Goal: Complete application form: Complete application form

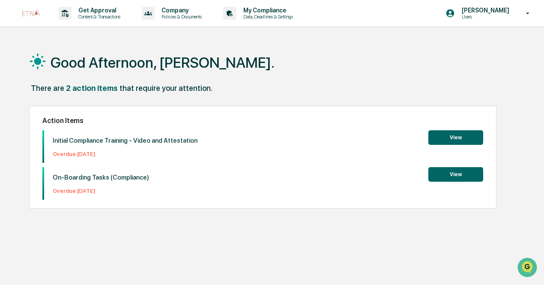
click at [445, 173] on button "View" at bounding box center [456, 174] width 55 height 15
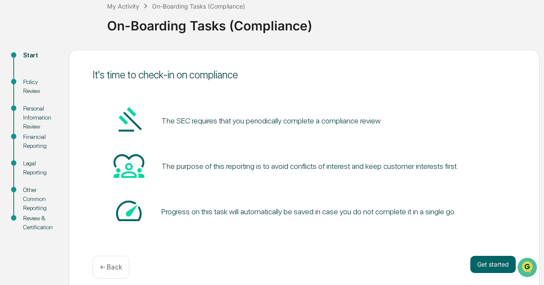
scroll to position [60, 0]
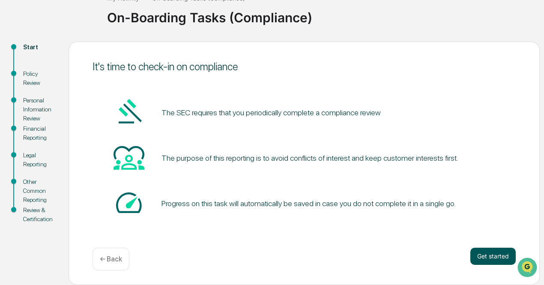
click at [479, 250] on button "Get started" at bounding box center [493, 256] width 45 height 17
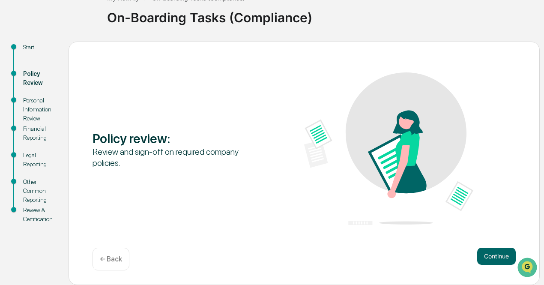
click at [500, 246] on div "Policy review : Review and sign-off on required company policies. Continue ← Ba…" at bounding box center [304, 163] width 471 height 243
click at [500, 251] on button "Continue" at bounding box center [496, 256] width 39 height 17
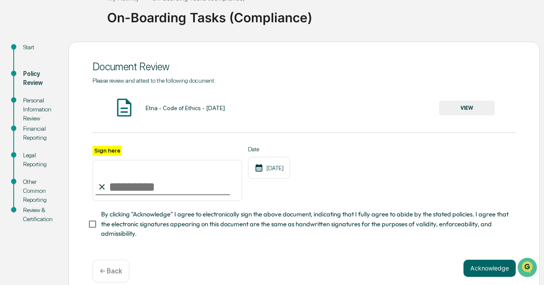
click at [450, 114] on button "VIEW" at bounding box center [467, 108] width 56 height 15
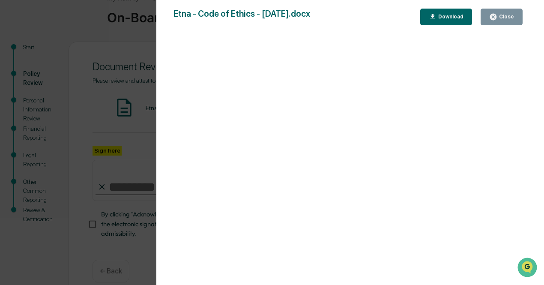
click at [498, 16] on icon "button" at bounding box center [493, 17] width 8 height 8
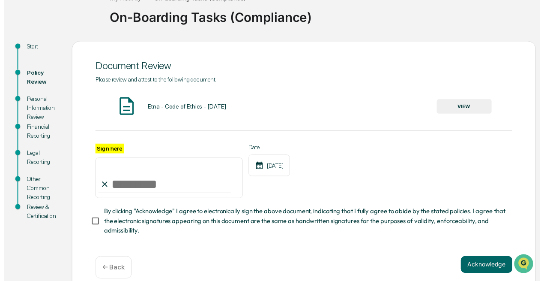
scroll to position [76, 0]
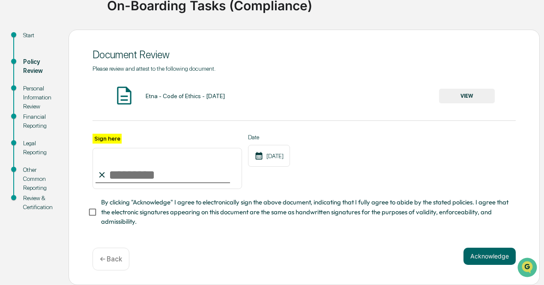
click at [139, 168] on input "Sign here" at bounding box center [168, 168] width 150 height 41
click at [139, 168] on input "*" at bounding box center [168, 168] width 150 height 41
type input "**********"
click at [498, 256] on button "Acknowledge" at bounding box center [490, 256] width 52 height 17
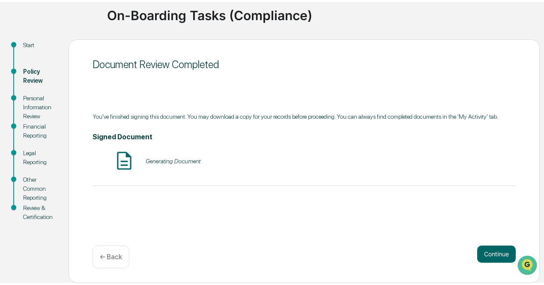
scroll to position [60, 0]
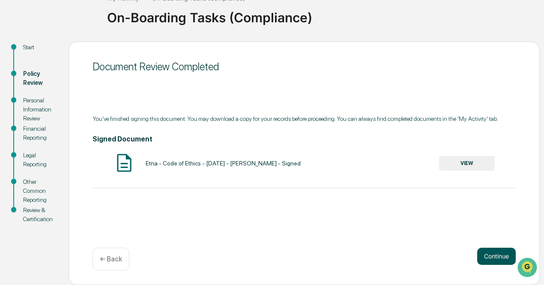
click at [492, 257] on button "Continue" at bounding box center [496, 256] width 39 height 17
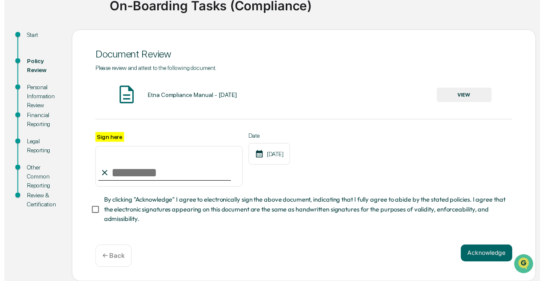
scroll to position [76, 0]
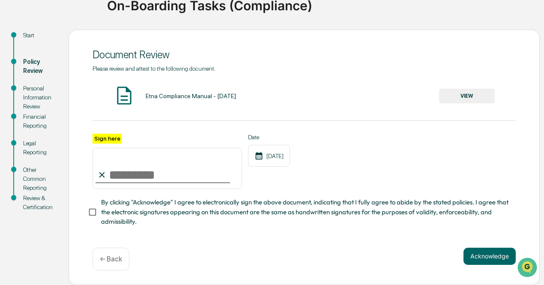
click at [464, 89] on button "VIEW" at bounding box center [467, 96] width 56 height 15
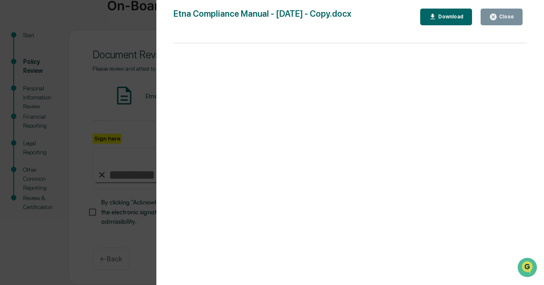
click at [123, 160] on div "Version History [DATE] 10:49 PM [PERSON_NAME] [DATE] 10:48 PM [PERSON_NAME] Etn…" at bounding box center [272, 142] width 544 height 285
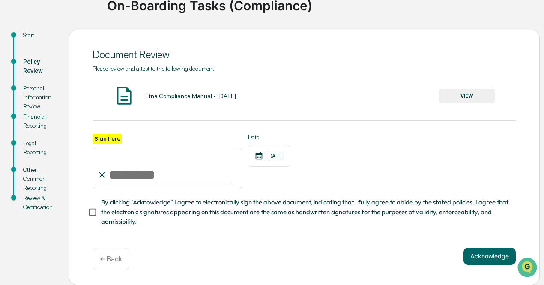
click at [124, 174] on input "Sign here" at bounding box center [168, 168] width 150 height 41
type input "**********"
click at [476, 249] on button "Acknowledge" at bounding box center [490, 256] width 52 height 17
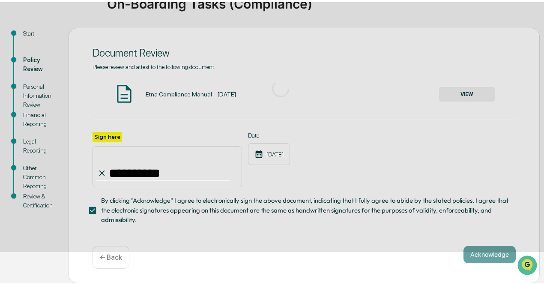
scroll to position [60, 0]
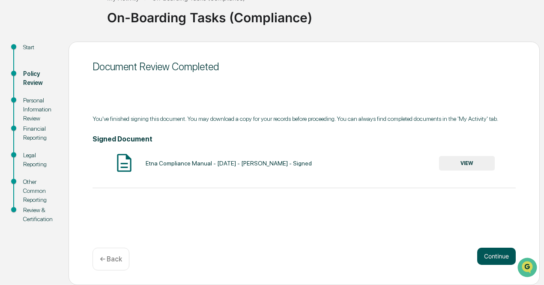
click at [479, 254] on button "Continue" at bounding box center [496, 256] width 39 height 17
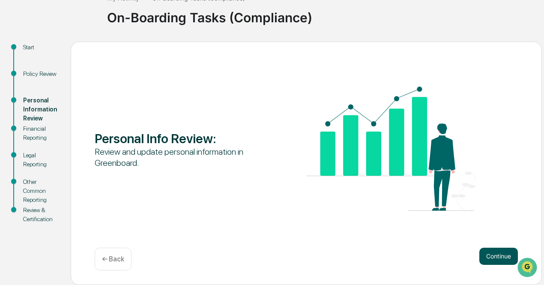
click at [488, 259] on button "Continue" at bounding box center [499, 256] width 39 height 17
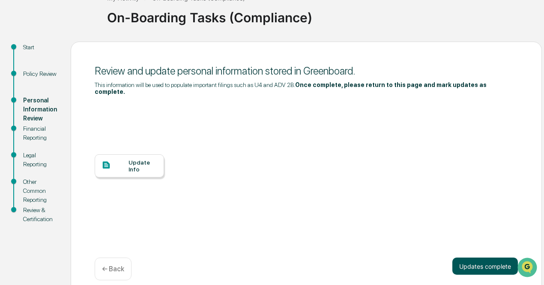
click at [472, 262] on button "Updates complete" at bounding box center [486, 266] width 66 height 17
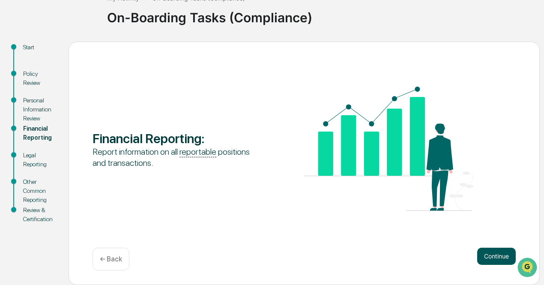
click at [482, 255] on button "Continue" at bounding box center [496, 256] width 39 height 17
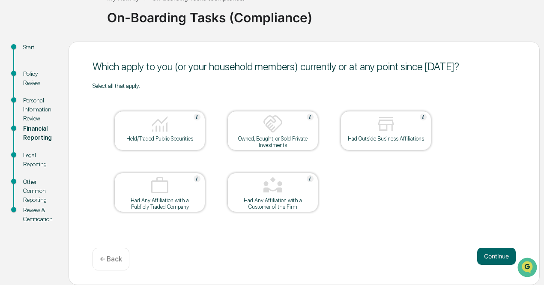
click at [382, 128] on img at bounding box center [386, 124] width 21 height 21
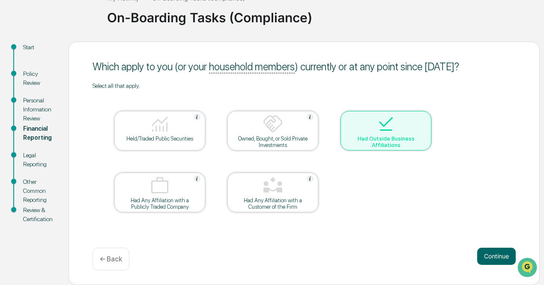
click at [176, 131] on div at bounding box center [160, 125] width 86 height 22
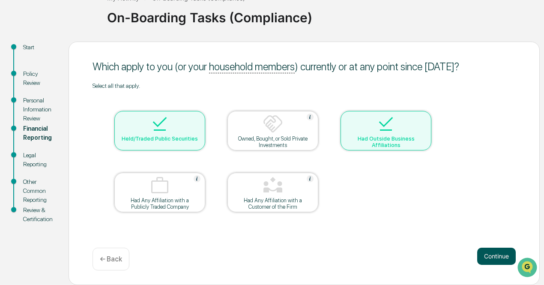
click at [486, 251] on button "Continue" at bounding box center [496, 256] width 39 height 17
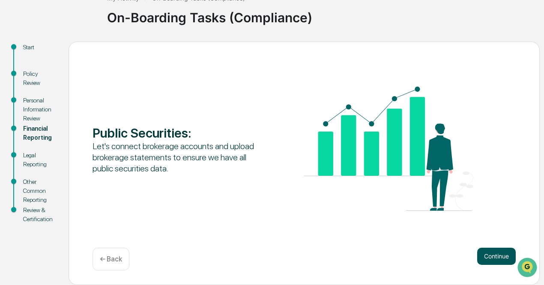
click at [489, 255] on button "Continue" at bounding box center [496, 256] width 39 height 17
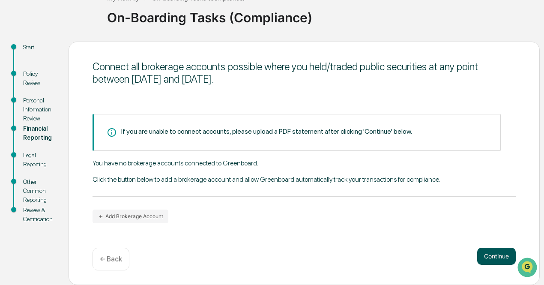
click at [498, 261] on button "Continue" at bounding box center [496, 256] width 39 height 17
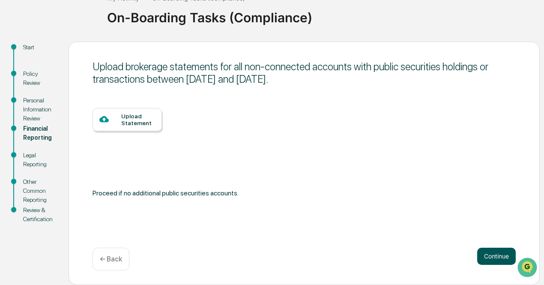
click at [482, 259] on button "Continue" at bounding box center [496, 256] width 39 height 17
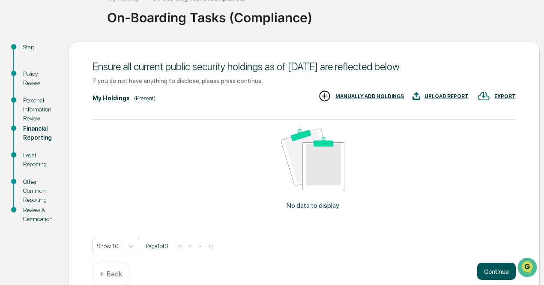
click at [495, 272] on button "Continue" at bounding box center [496, 271] width 39 height 17
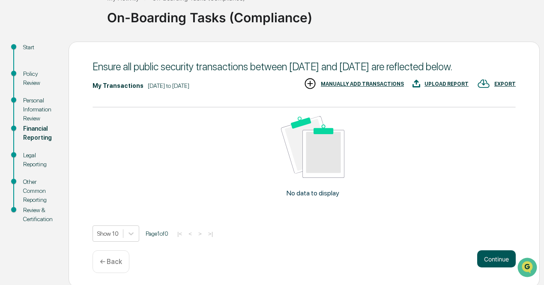
click at [492, 257] on button "Continue" at bounding box center [496, 258] width 39 height 17
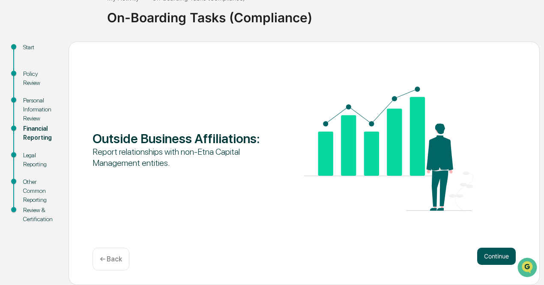
click at [492, 258] on button "Continue" at bounding box center [496, 256] width 39 height 17
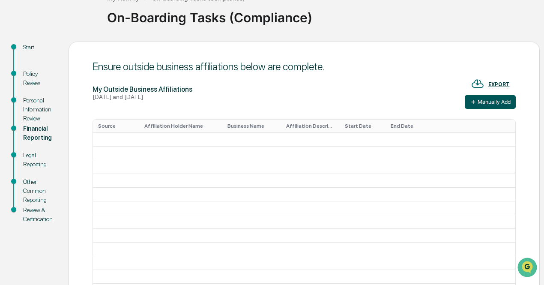
click at [479, 99] on button "Manually Add" at bounding box center [490, 102] width 51 height 14
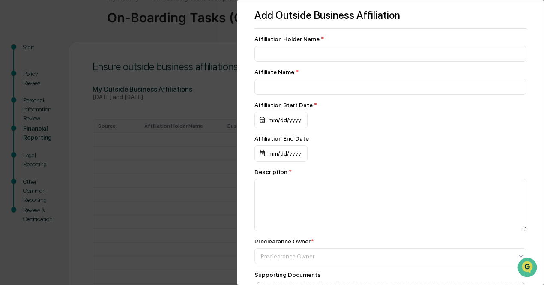
click at [393, 42] on div "Affiliation Holder Name *" at bounding box center [391, 39] width 272 height 7
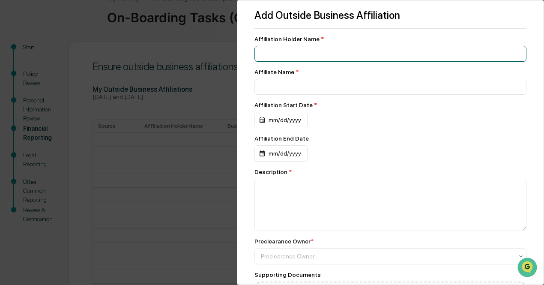
click at [399, 57] on input at bounding box center [391, 54] width 272 height 16
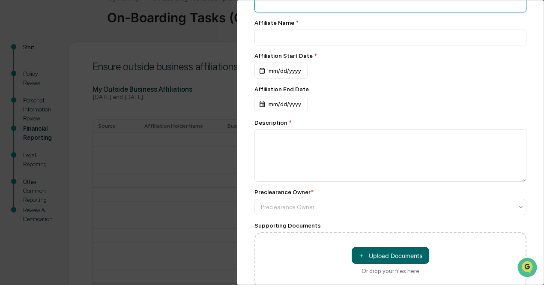
scroll to position [50, 0]
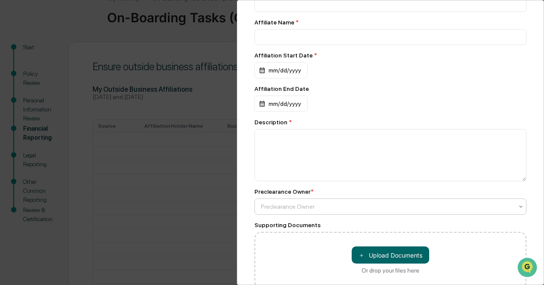
click at [324, 211] on div at bounding box center [387, 206] width 252 height 9
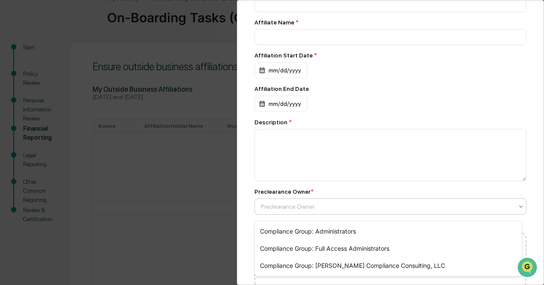
click at [324, 211] on div at bounding box center [387, 206] width 252 height 9
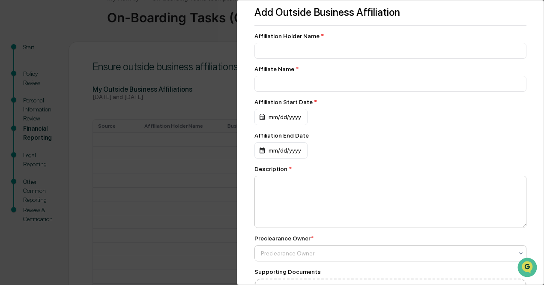
scroll to position [0, 0]
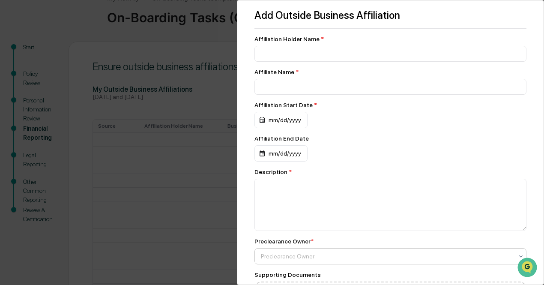
click at [205, 210] on div "Add Outside Business Affiliation Affiliation Holder Name * Affiliate Name * Aff…" at bounding box center [272, 142] width 544 height 285
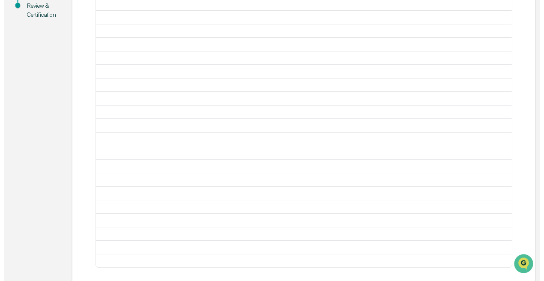
scroll to position [339, 0]
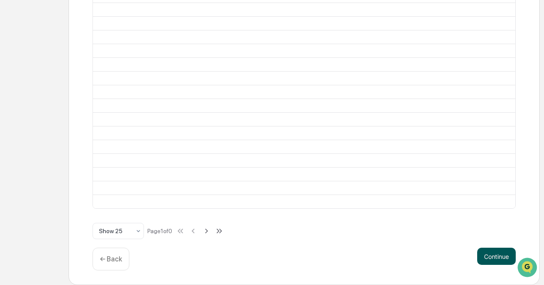
click at [492, 254] on button "Continue" at bounding box center [496, 256] width 39 height 17
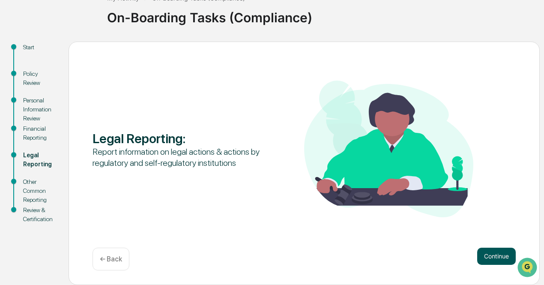
click at [481, 256] on button "Continue" at bounding box center [496, 256] width 39 height 17
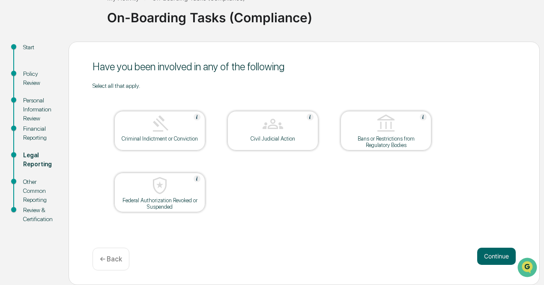
click at [481, 256] on button "Continue" at bounding box center [496, 256] width 39 height 17
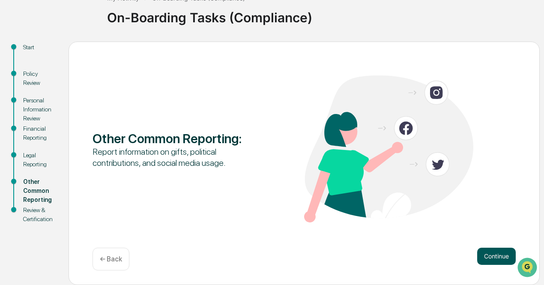
click at [482, 256] on button "Continue" at bounding box center [496, 256] width 39 height 17
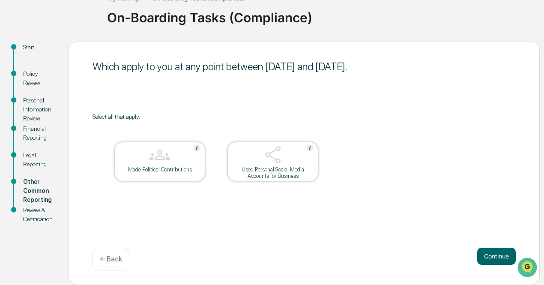
click at [482, 256] on button "Continue" at bounding box center [496, 256] width 39 height 17
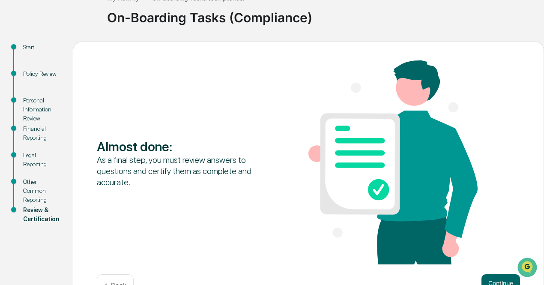
scroll to position [87, 0]
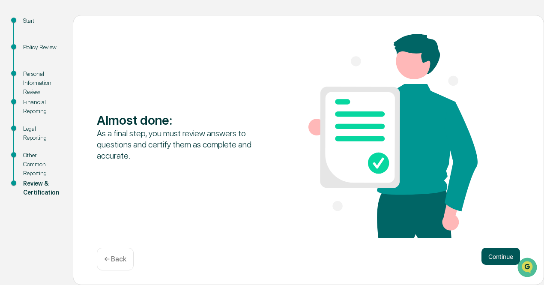
click at [492, 256] on button "Continue" at bounding box center [501, 256] width 39 height 17
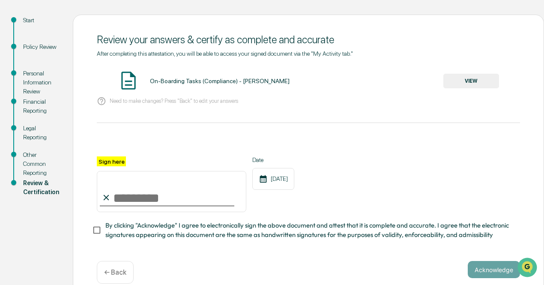
click at [161, 201] on input "Sign here" at bounding box center [172, 191] width 150 height 41
type input "**********"
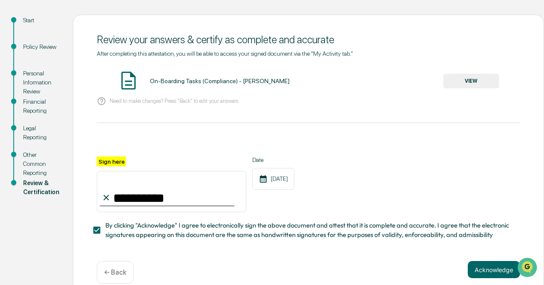
scroll to position [105, 0]
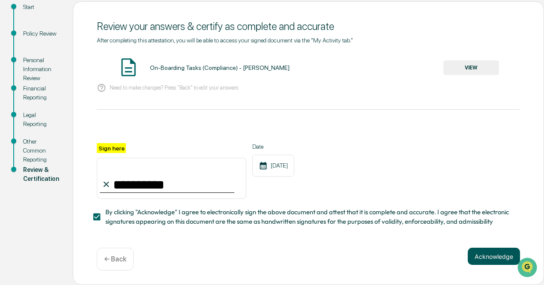
click at [479, 255] on button "Acknowledge" at bounding box center [494, 256] width 52 height 17
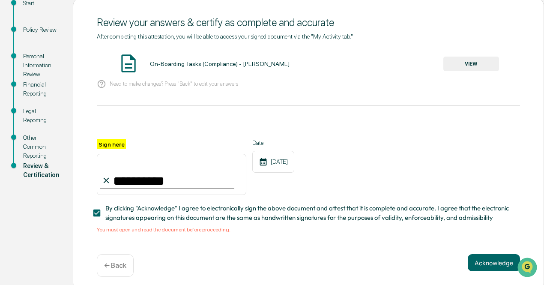
scroll to position [28, 0]
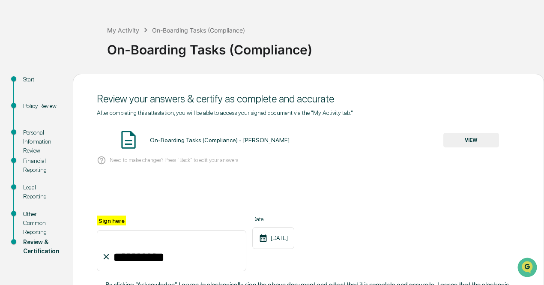
click at [459, 135] on button "VIEW" at bounding box center [472, 140] width 56 height 15
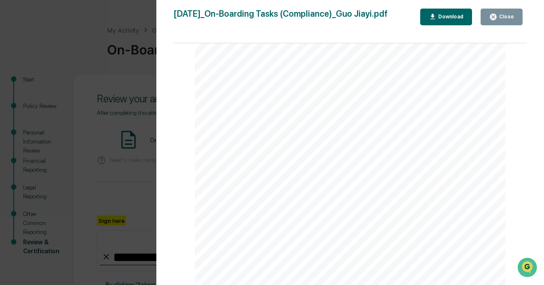
scroll to position [961, 0]
click at [514, 14] on button "Close" at bounding box center [502, 17] width 42 height 17
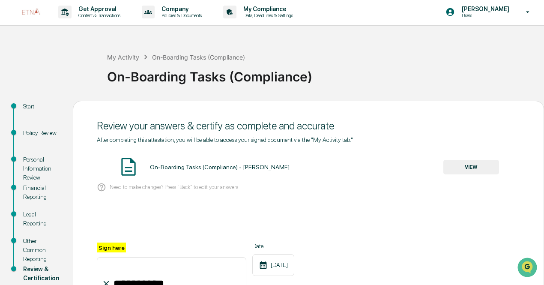
scroll to position [35, 0]
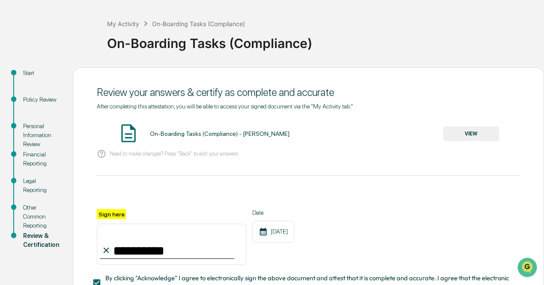
click at [29, 100] on div "Policy Review" at bounding box center [41, 99] width 36 height 9
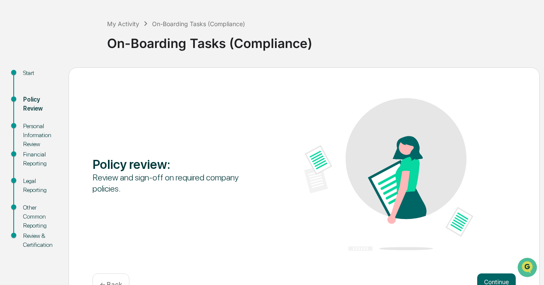
click at [31, 121] on div "Policy Review" at bounding box center [38, 109] width 45 height 27
click at [31, 123] on div "Personal Information Review" at bounding box center [39, 135] width 32 height 27
click at [36, 134] on div "Personal Information Review" at bounding box center [39, 135] width 32 height 27
click at [43, 140] on div "Personal Information Review" at bounding box center [39, 135] width 32 height 27
click at [487, 282] on button "Continue" at bounding box center [496, 281] width 39 height 17
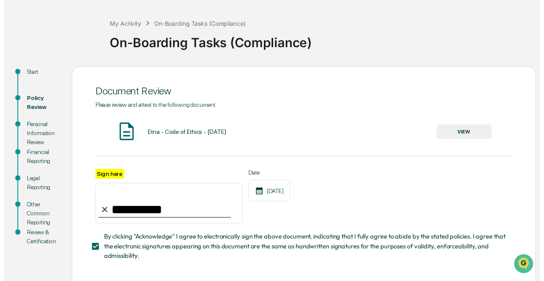
scroll to position [76, 0]
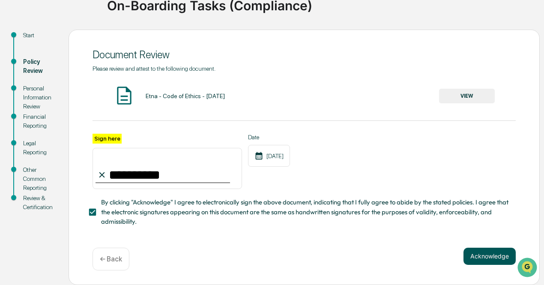
click at [483, 259] on button "Acknowledge" at bounding box center [490, 256] width 52 height 17
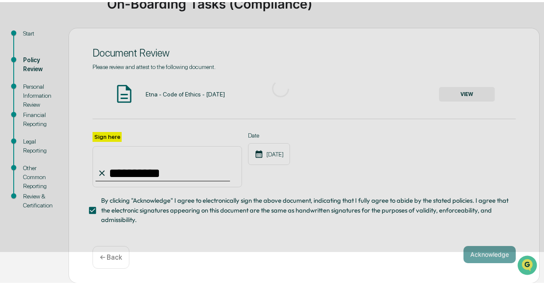
scroll to position [60, 0]
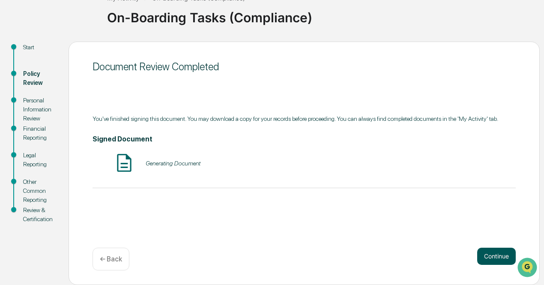
click at [486, 258] on button "Continue" at bounding box center [496, 256] width 39 height 17
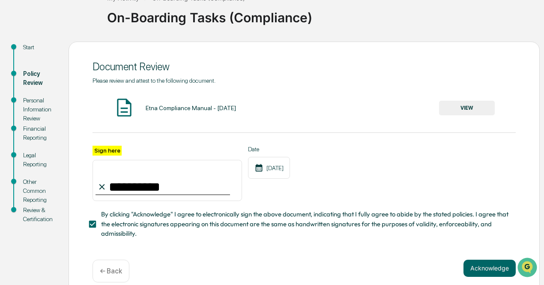
click at [486, 258] on div "**********" at bounding box center [304, 169] width 471 height 255
click at [485, 274] on button "Acknowledge" at bounding box center [490, 268] width 52 height 17
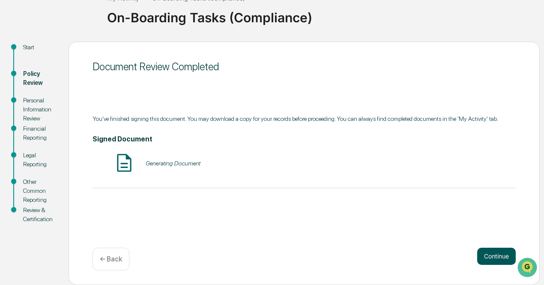
click at [486, 258] on button "Continue" at bounding box center [496, 256] width 39 height 17
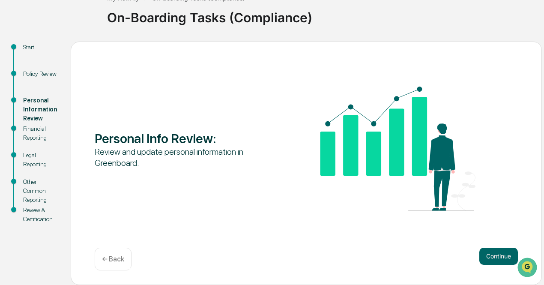
click at [486, 258] on button "Continue" at bounding box center [499, 256] width 39 height 17
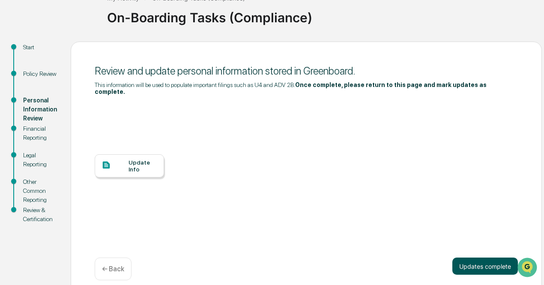
click at [468, 259] on button "Updates complete" at bounding box center [486, 266] width 66 height 17
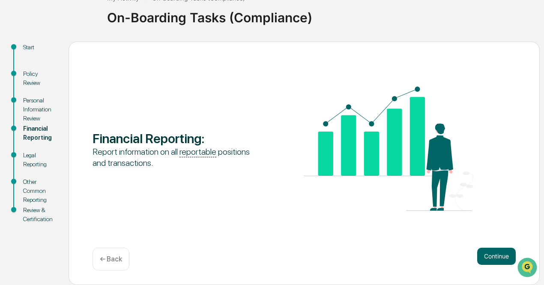
click at [468, 259] on div "Continue ← Back" at bounding box center [304, 259] width 423 height 23
click at [489, 255] on button "Continue" at bounding box center [496, 256] width 39 height 17
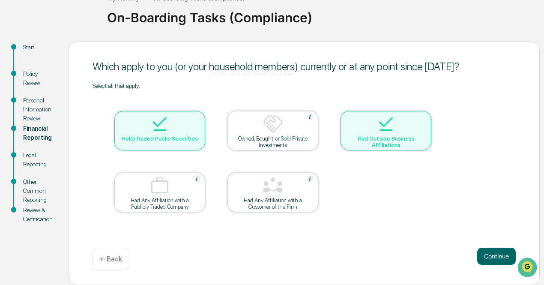
click at [191, 113] on div "Held/Traded Public Securities" at bounding box center [159, 130] width 91 height 39
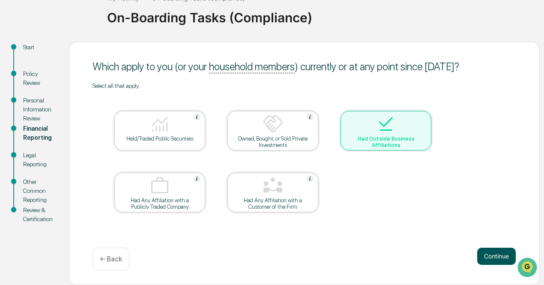
click at [487, 249] on button "Continue" at bounding box center [496, 256] width 39 height 17
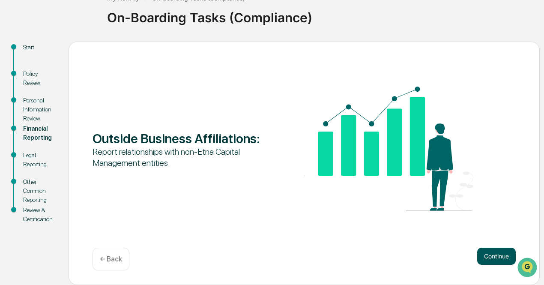
click at [492, 255] on button "Continue" at bounding box center [496, 256] width 39 height 17
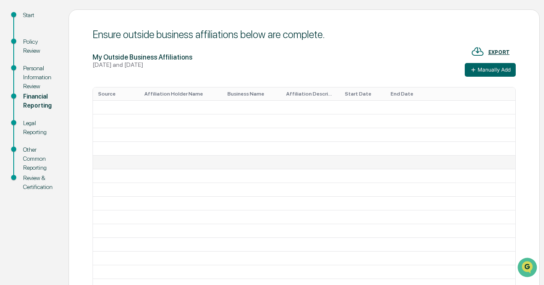
scroll to position [94, 0]
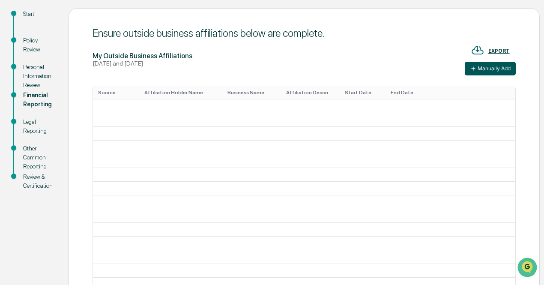
click at [480, 68] on button "Manually Add" at bounding box center [490, 69] width 51 height 14
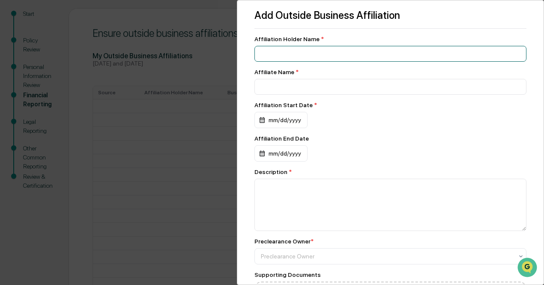
click at [294, 58] on input at bounding box center [391, 54] width 272 height 16
paste input "**********"
type input "**********"
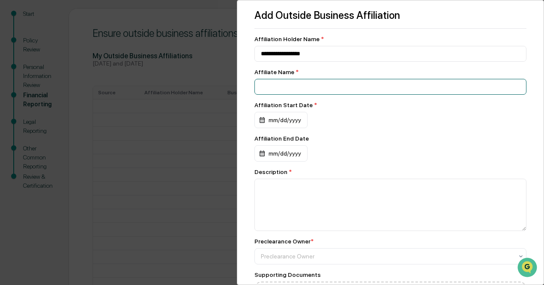
click at [300, 62] on input at bounding box center [391, 54] width 272 height 16
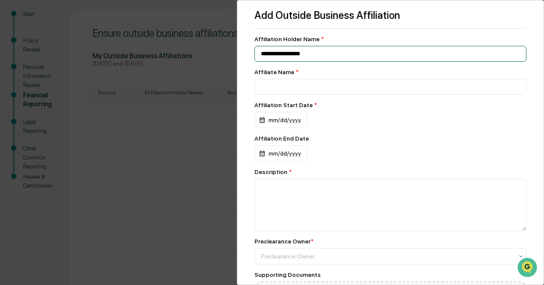
drag, startPoint x: 317, startPoint y: 53, endPoint x: 213, endPoint y: 38, distance: 104.4
click at [213, 38] on div "**********" at bounding box center [272, 142] width 544 height 285
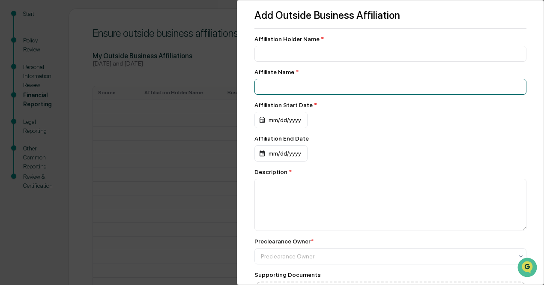
click at [300, 62] on input at bounding box center [391, 54] width 272 height 16
paste input "**********"
type input "**********"
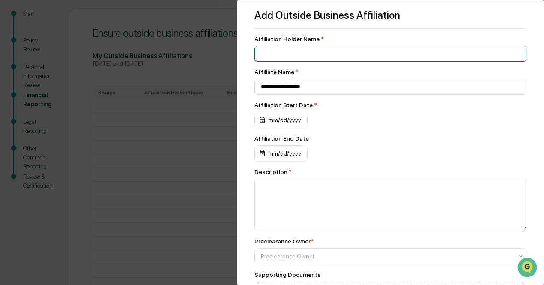
click at [280, 54] on input at bounding box center [391, 54] width 272 height 16
type input "*********"
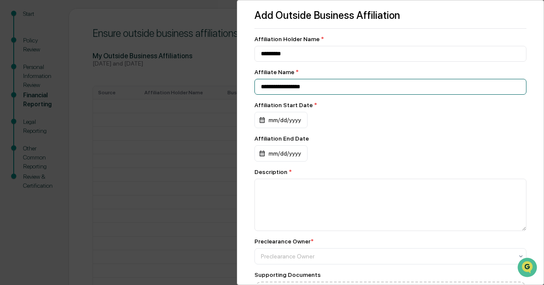
click at [336, 62] on input "**********" at bounding box center [391, 54] width 272 height 16
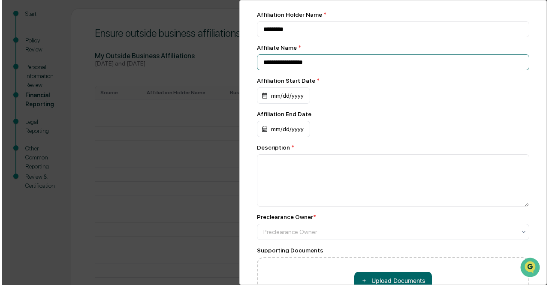
scroll to position [25, 0]
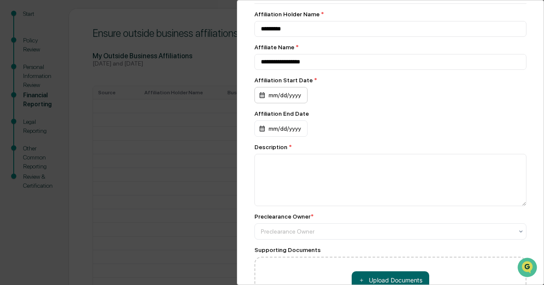
click at [271, 99] on div "mm/dd/yyyy" at bounding box center [281, 95] width 53 height 16
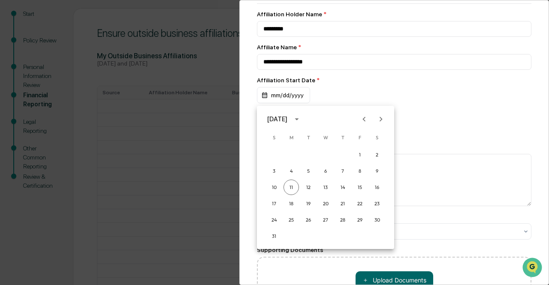
click at [303, 117] on button "calendar view is open, switch to year view" at bounding box center [297, 119] width 14 height 14
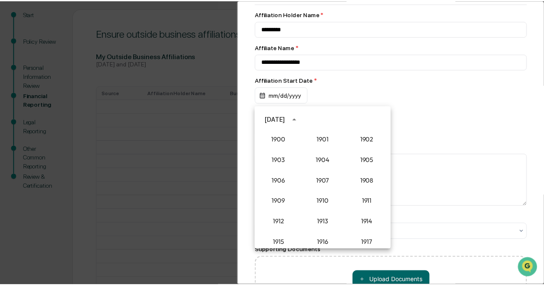
scroll to position [794, 0]
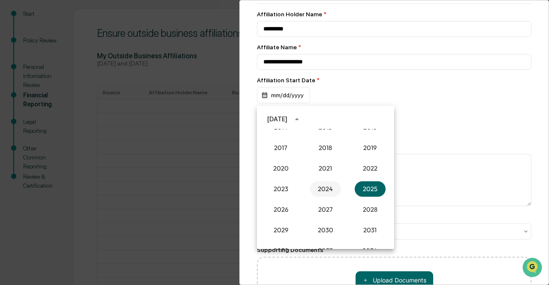
click at [324, 184] on button "2024" at bounding box center [325, 188] width 31 height 15
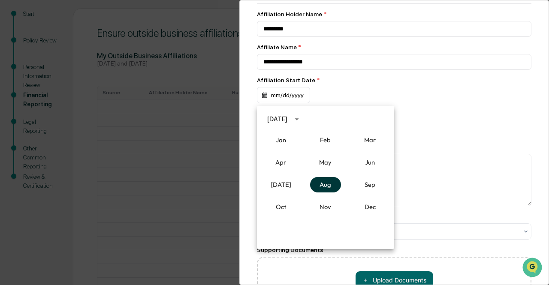
click at [329, 187] on button "Aug" at bounding box center [325, 184] width 31 height 15
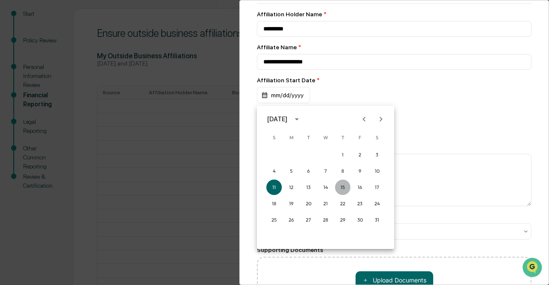
click at [336, 189] on button "15" at bounding box center [342, 187] width 15 height 15
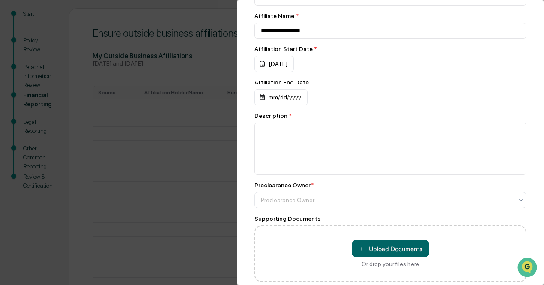
scroll to position [57, 0]
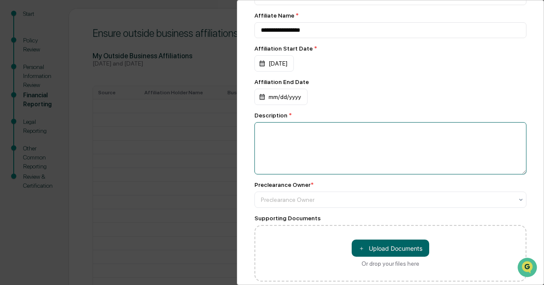
click at [343, 153] on textarea at bounding box center [391, 148] width 272 height 52
type textarea "*"
click at [262, 140] on textarea "**********" at bounding box center [389, 148] width 268 height 52
click at [450, 138] on textarea "**********" at bounding box center [389, 148] width 268 height 52
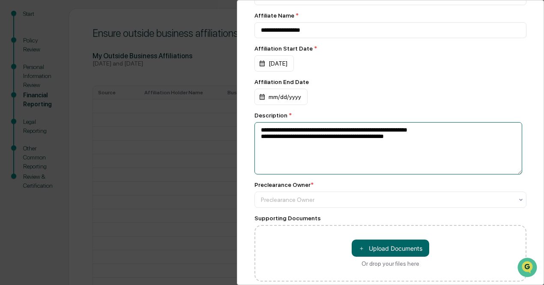
click at [289, 134] on textarea "**********" at bounding box center [389, 148] width 268 height 52
click at [287, 135] on textarea "**********" at bounding box center [389, 148] width 268 height 52
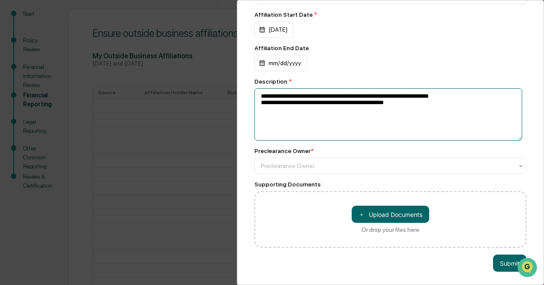
scroll to position [100, 0]
type textarea "**********"
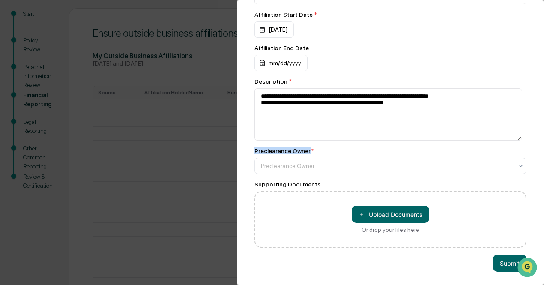
drag, startPoint x: 306, startPoint y: 145, endPoint x: 253, endPoint y: 139, distance: 53.4
click at [253, 139] on div "**********" at bounding box center [390, 142] width 307 height 285
copy div "Preclearance Owner"
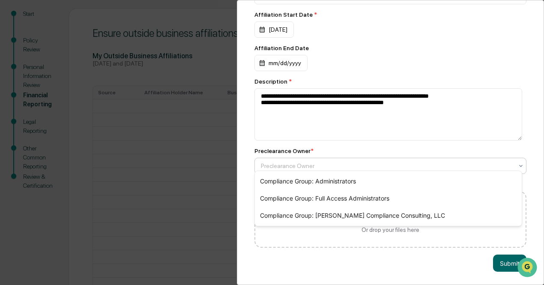
click at [409, 168] on div "Preclearance Owner" at bounding box center [391, 166] width 272 height 16
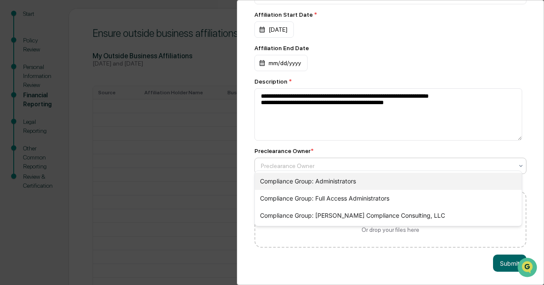
click at [401, 183] on div "Compliance Group: Administrators" at bounding box center [388, 181] width 267 height 17
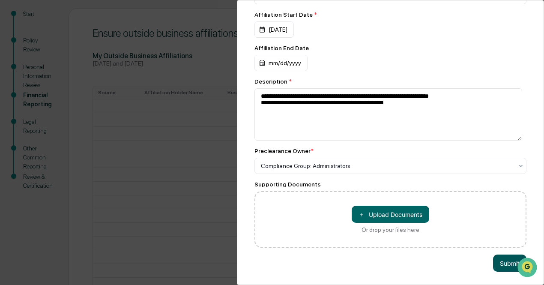
click at [504, 260] on button "Submit" at bounding box center [509, 263] width 33 height 17
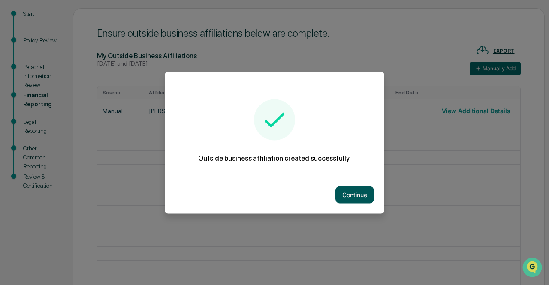
click at [350, 201] on button "Continue" at bounding box center [354, 194] width 39 height 17
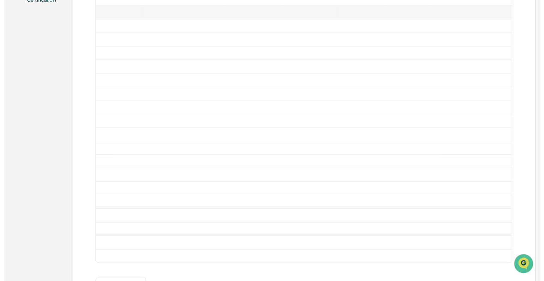
scroll to position [348, 0]
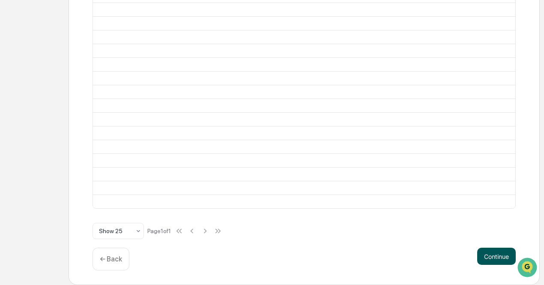
click at [492, 263] on button "Continue" at bounding box center [496, 256] width 39 height 17
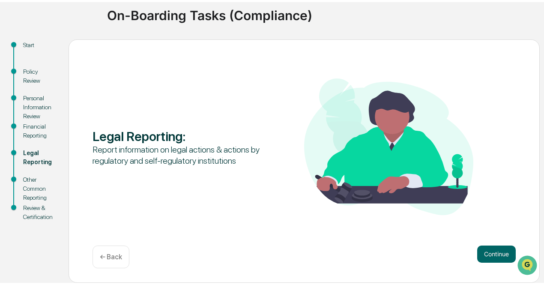
scroll to position [60, 0]
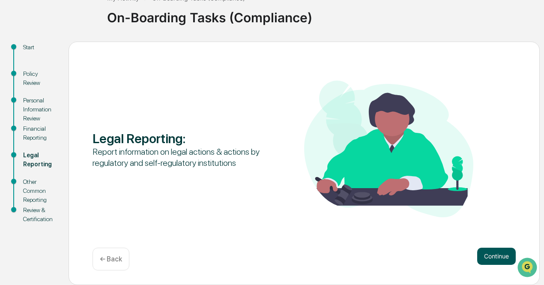
click at [484, 255] on button "Continue" at bounding box center [496, 256] width 39 height 17
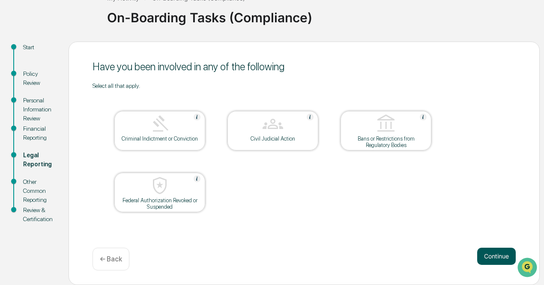
click at [481, 257] on button "Continue" at bounding box center [496, 256] width 39 height 17
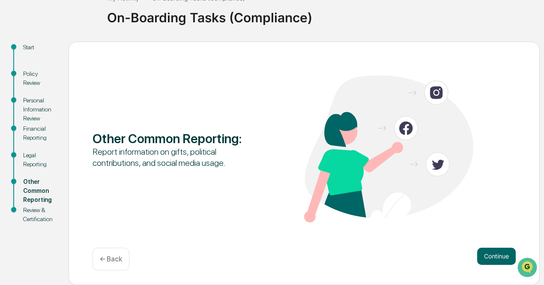
click at [481, 257] on button "Continue" at bounding box center [496, 256] width 39 height 17
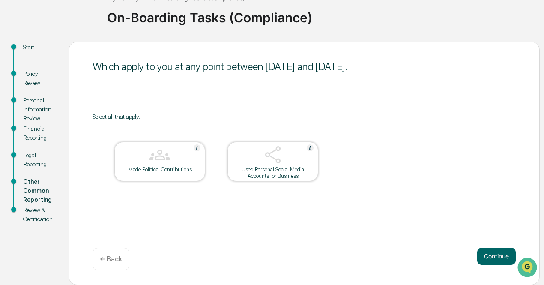
click at [481, 257] on button "Continue" at bounding box center [496, 256] width 39 height 17
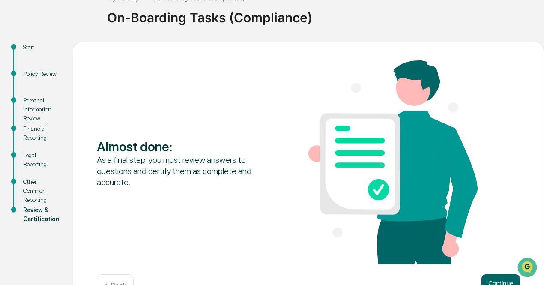
click at [481, 257] on div "Almost done : As a final step, you must review answers to questions and certify…" at bounding box center [308, 163] width 423 height 206
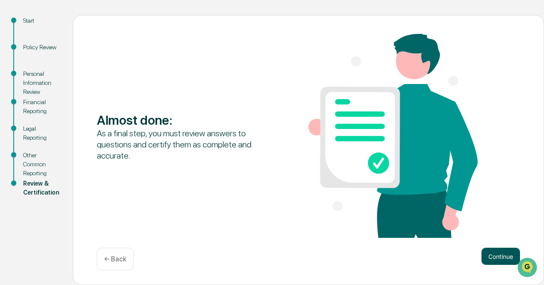
click at [491, 258] on button "Continue" at bounding box center [501, 256] width 39 height 17
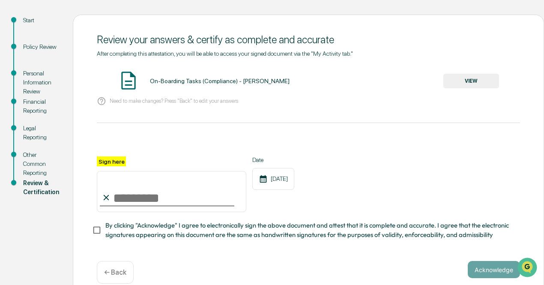
click at [455, 78] on button "VIEW" at bounding box center [472, 81] width 56 height 15
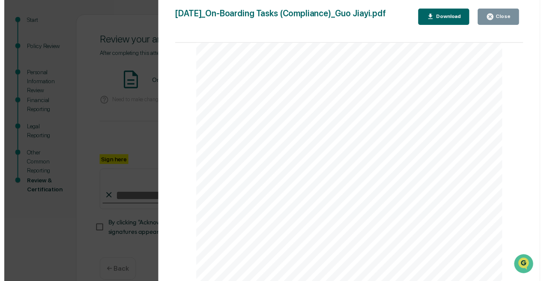
scroll to position [2091, 0]
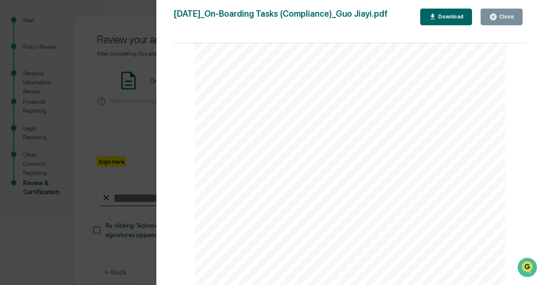
click at [494, 18] on icon "button" at bounding box center [493, 17] width 6 height 6
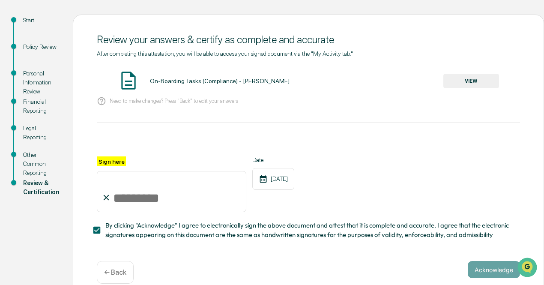
click at [133, 206] on input "Sign here" at bounding box center [172, 191] width 150 height 41
type input "**********"
click at [492, 272] on button "Acknowledge" at bounding box center [494, 269] width 52 height 17
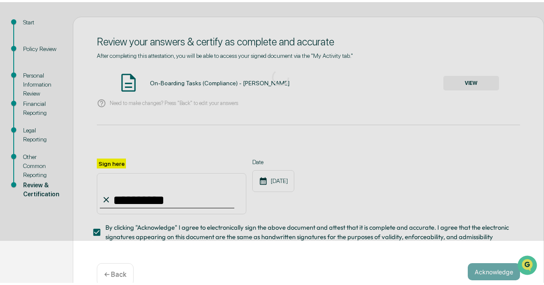
scroll to position [60, 0]
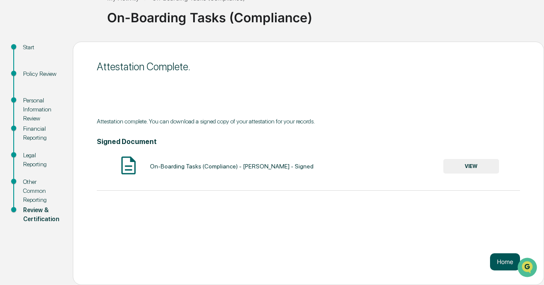
click at [495, 261] on button "Home" at bounding box center [505, 261] width 30 height 17
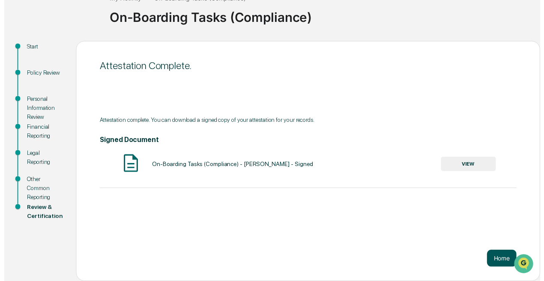
scroll to position [41, 0]
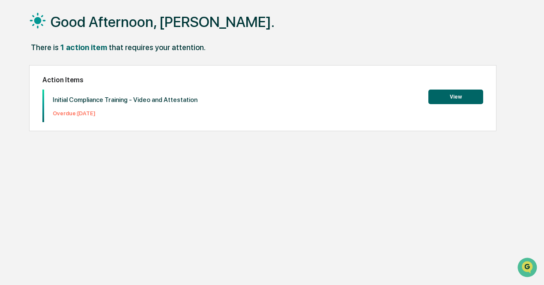
click at [444, 98] on button "View" at bounding box center [456, 97] width 55 height 15
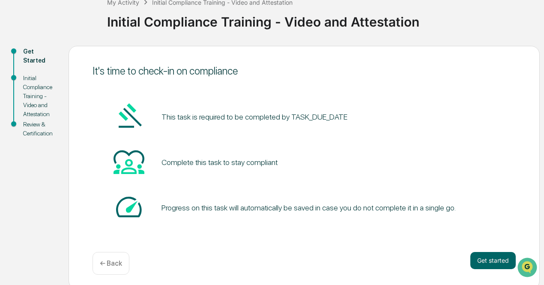
scroll to position [59, 0]
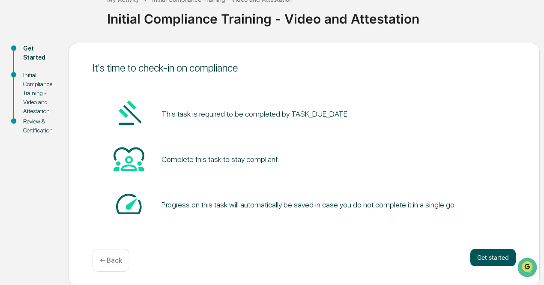
click at [494, 253] on button "Get started" at bounding box center [493, 257] width 45 height 17
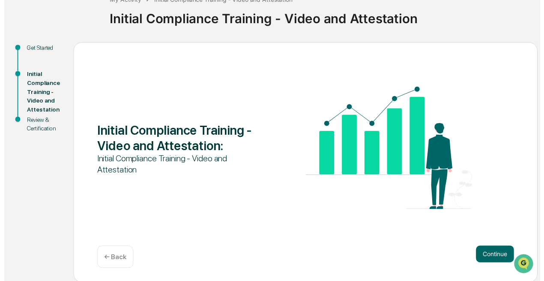
scroll to position [60, 0]
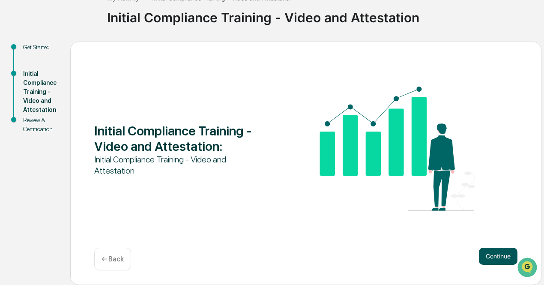
click at [495, 260] on button "Continue" at bounding box center [498, 256] width 39 height 17
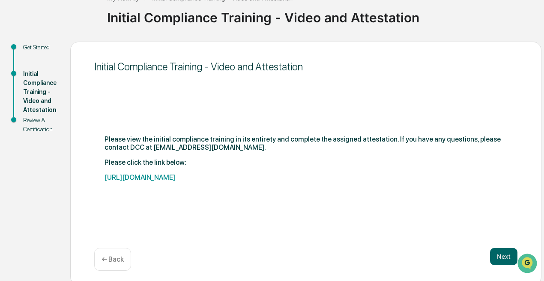
scroll to position [65, 0]
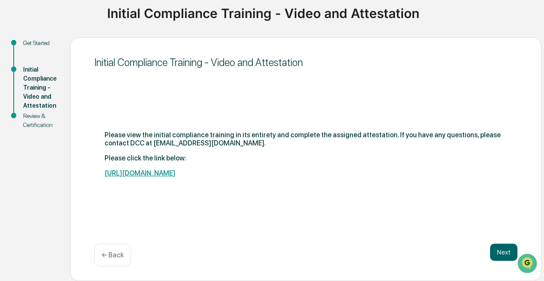
click at [175, 169] on link "[URL][DOMAIN_NAME]" at bounding box center [140, 173] width 71 height 8
click at [502, 252] on button "Next" at bounding box center [503, 251] width 27 height 17
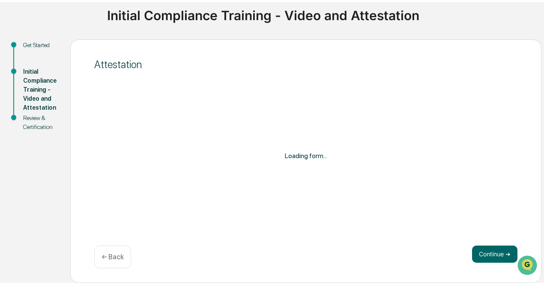
scroll to position [60, 0]
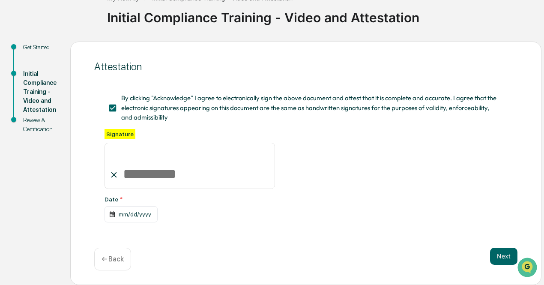
click at [138, 171] on input at bounding box center [190, 166] width 171 height 46
type input "**********"
click at [126, 214] on div "mm/dd/yyyy" at bounding box center [131, 214] width 53 height 16
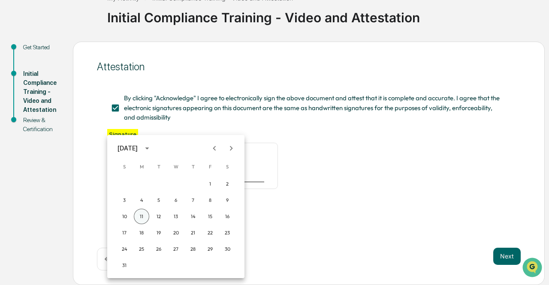
click at [144, 215] on button "11" at bounding box center [141, 216] width 15 height 15
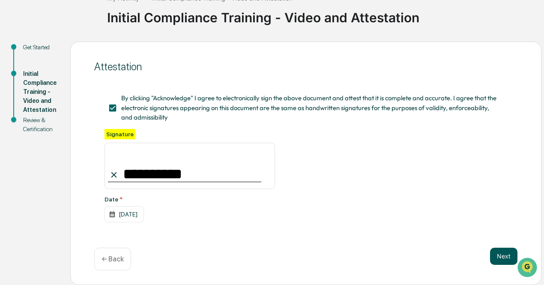
click at [491, 249] on button "Next" at bounding box center [503, 256] width 27 height 17
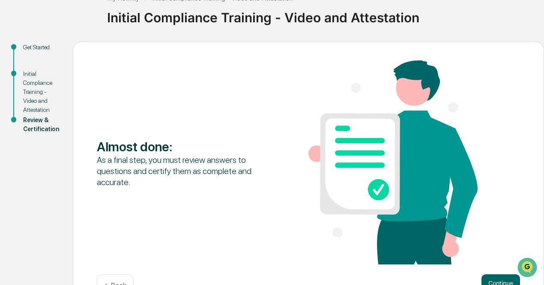
scroll to position [87, 0]
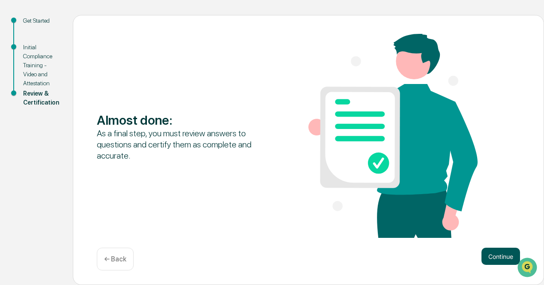
click at [506, 255] on button "Continue" at bounding box center [501, 256] width 39 height 17
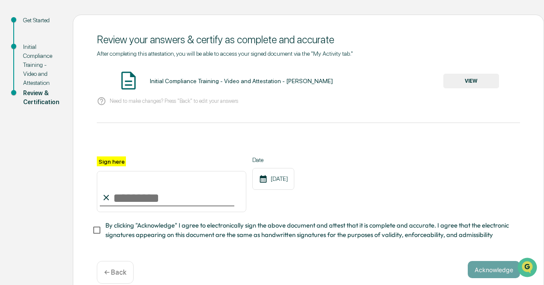
click at [453, 79] on button "VIEW" at bounding box center [472, 81] width 56 height 15
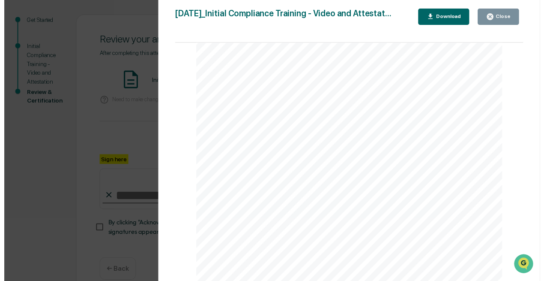
scroll to position [686, 0]
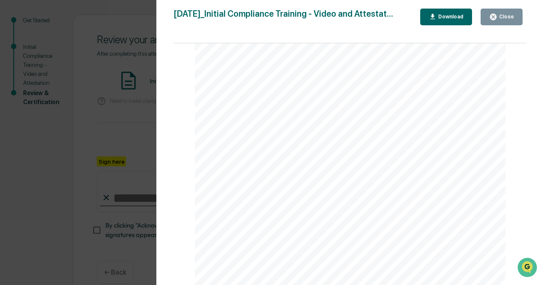
click at [498, 12] on button "Close" at bounding box center [502, 17] width 42 height 17
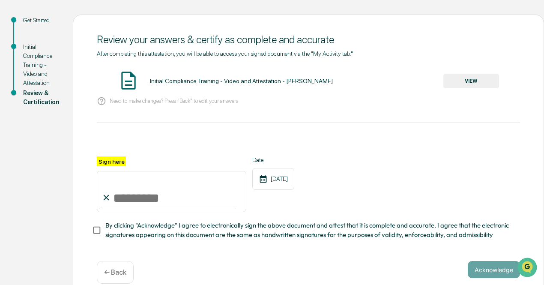
click at [195, 200] on input "Sign here" at bounding box center [172, 191] width 150 height 41
type input "**********"
click at [130, 236] on span "By clicking "Acknowledge" I agree to electronically sign the above document and…" at bounding box center [309, 230] width 408 height 19
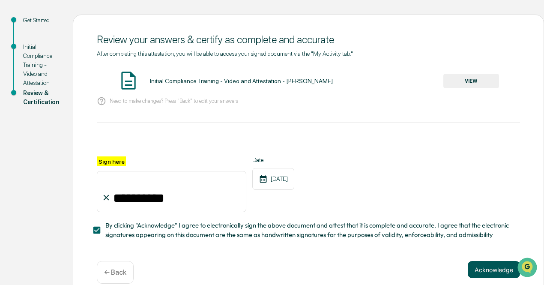
click at [476, 270] on button "Acknowledge" at bounding box center [494, 269] width 52 height 17
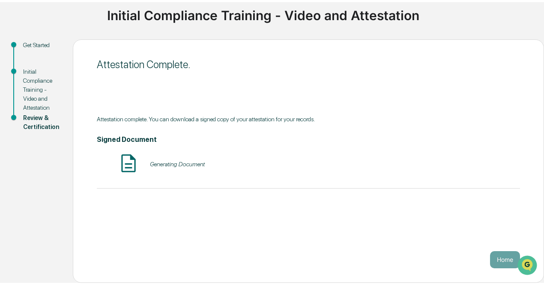
scroll to position [60, 0]
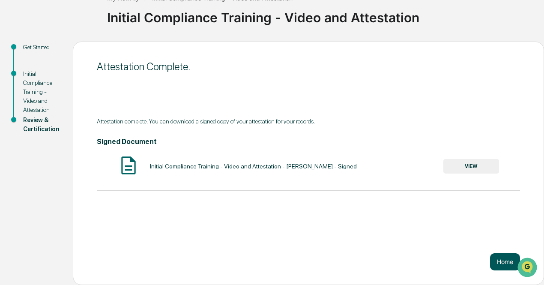
click at [500, 258] on button "Home" at bounding box center [505, 261] width 30 height 17
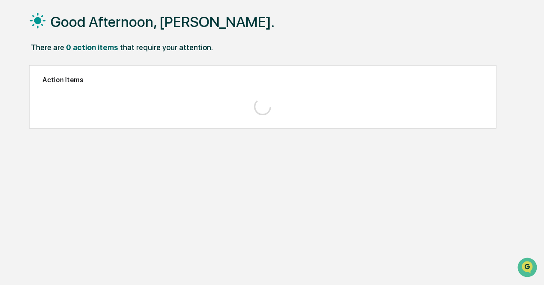
scroll to position [41, 0]
